Goal: Check status

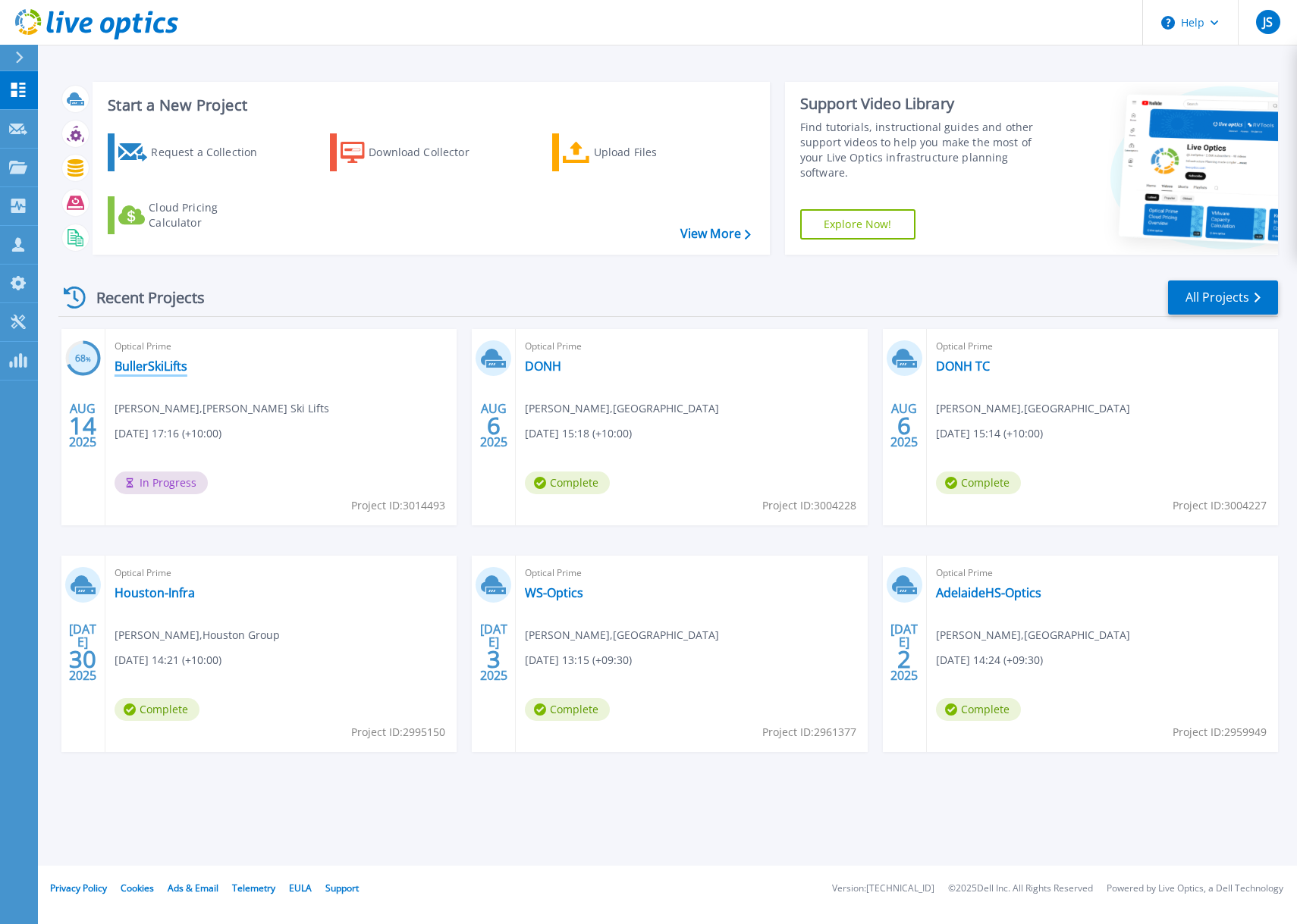
click at [152, 362] on link "BullerSkiLifts" at bounding box center [151, 366] width 73 height 15
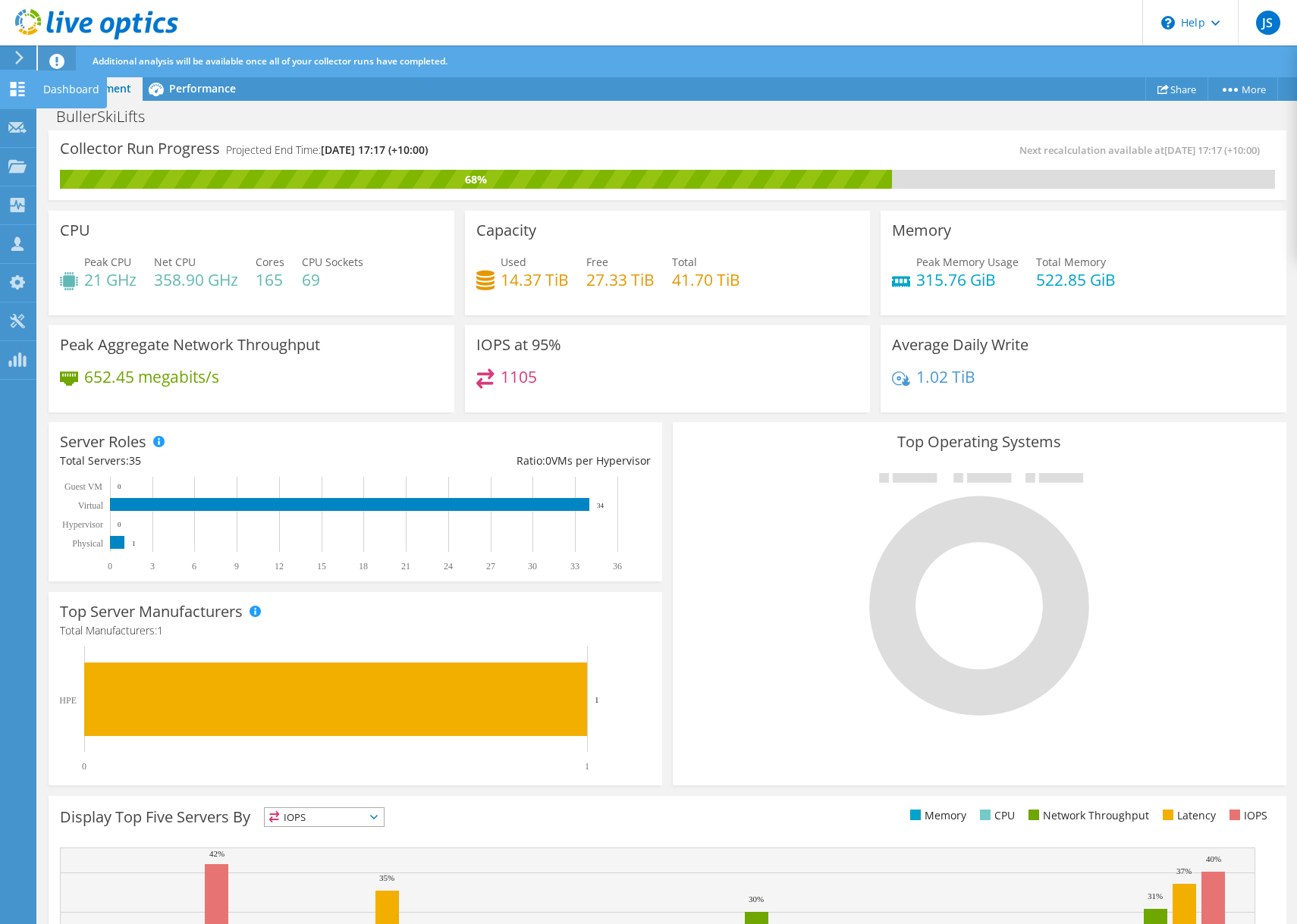
click at [21, 90] on icon at bounding box center [18, 89] width 19 height 14
